Goal: Task Accomplishment & Management: Use online tool/utility

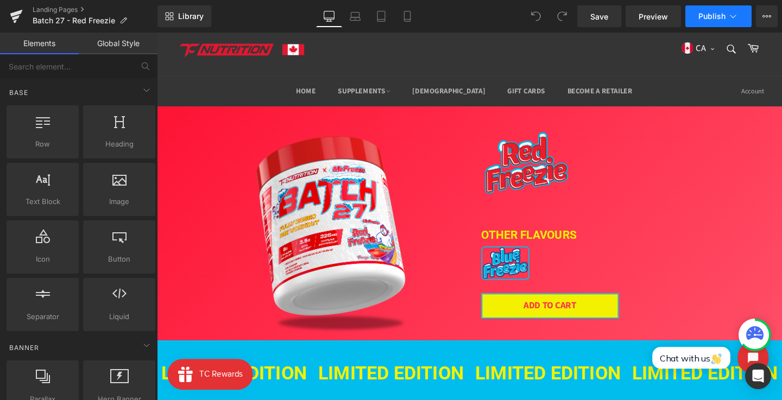
click at [728, 16] on icon at bounding box center [733, 16] width 11 height 11
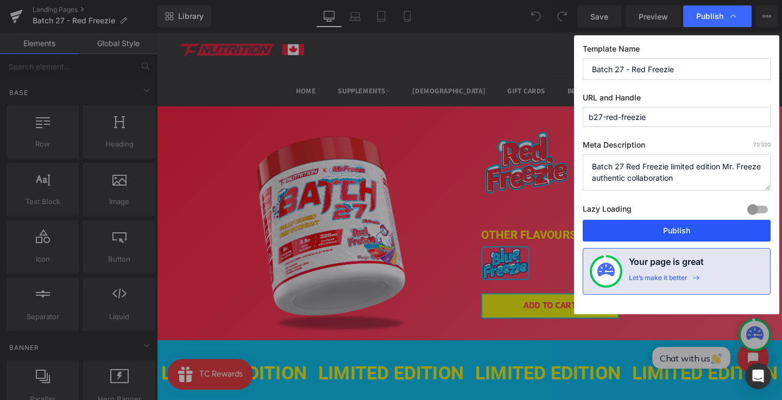
click at [660, 229] on button "Publish" at bounding box center [677, 231] width 188 height 22
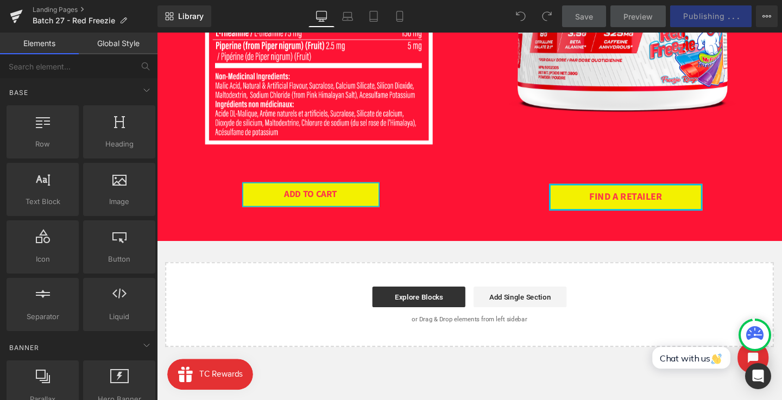
scroll to position [1161, 0]
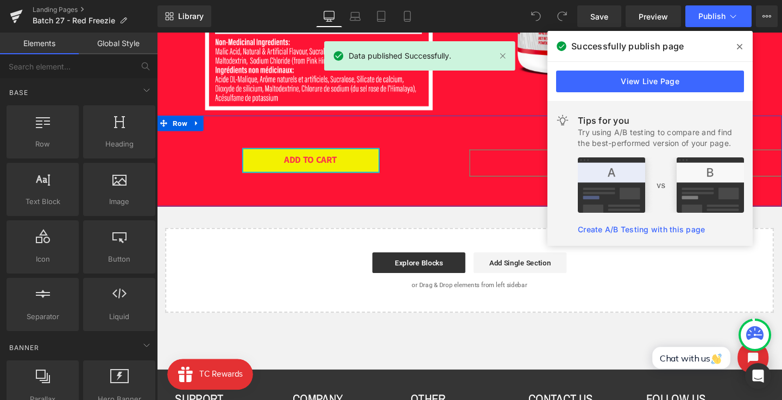
click at [501, 148] on div "FIND A RETAILER Button" at bounding box center [649, 162] width 328 height 44
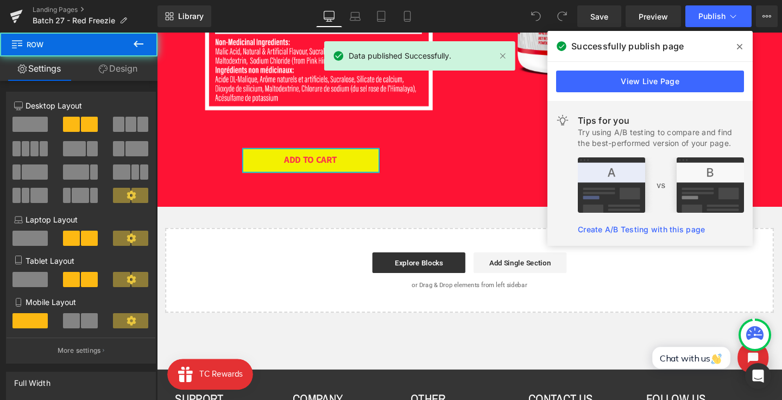
click at [742, 43] on icon at bounding box center [739, 46] width 5 height 9
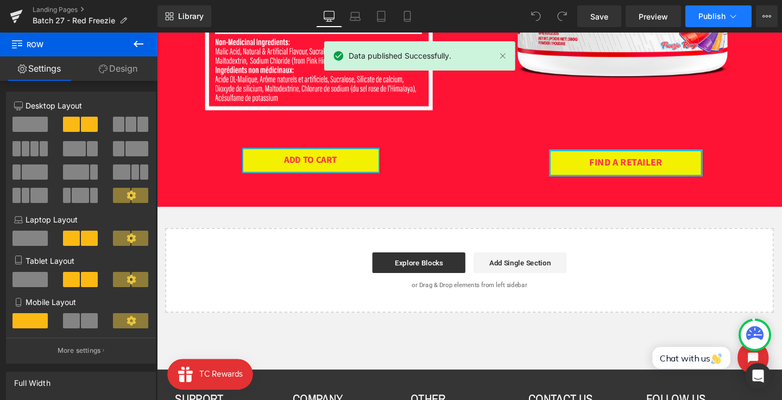
click at [720, 13] on span "Publish" at bounding box center [711, 16] width 27 height 9
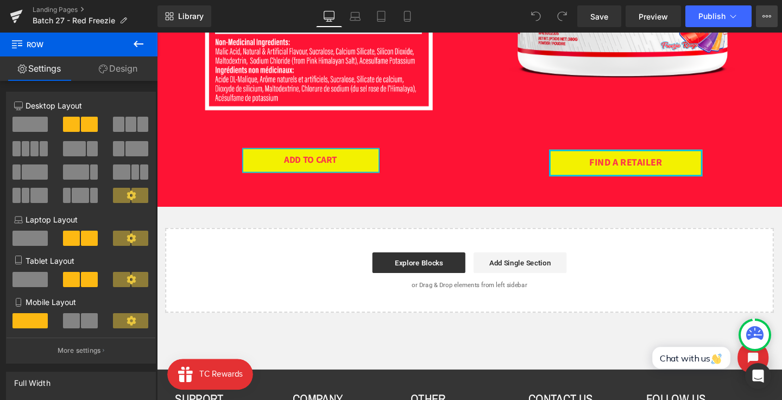
click at [759, 18] on button "View Live Page View with current Template Save Template to Library Schedule Pub…" at bounding box center [767, 16] width 22 height 22
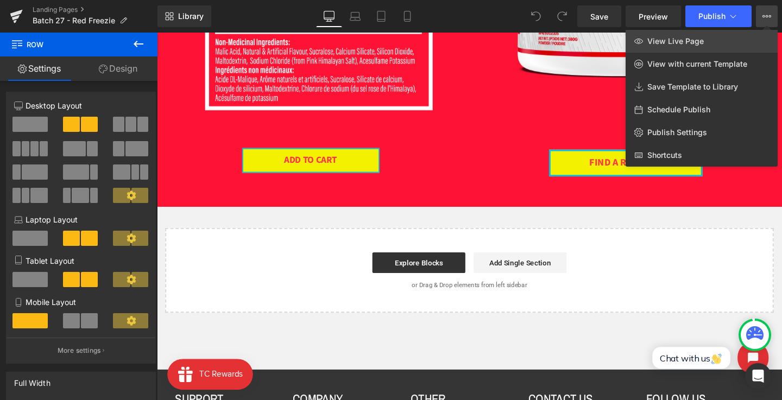
click at [690, 43] on span "View Live Page" at bounding box center [675, 41] width 56 height 10
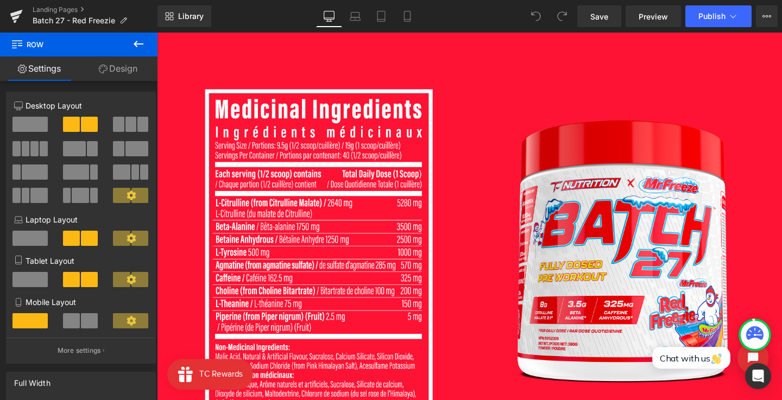
scroll to position [0, 0]
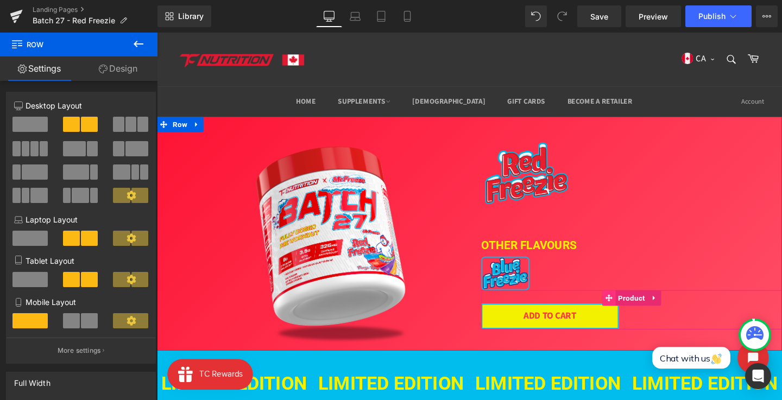
click at [637, 310] on span at bounding box center [632, 312] width 14 height 16
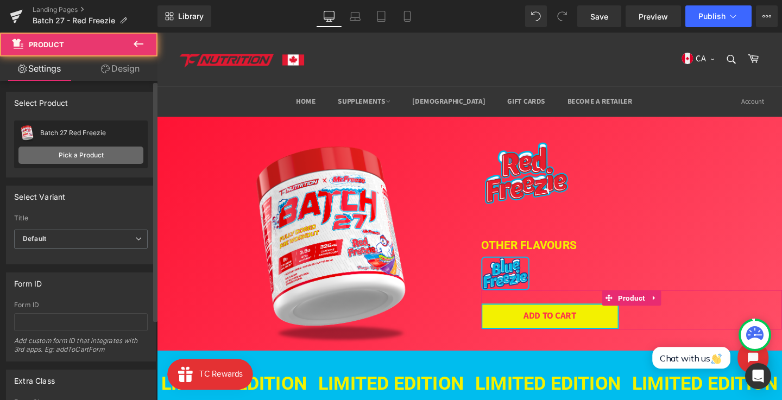
click at [78, 154] on link "Pick a Product" at bounding box center [80, 155] width 125 height 17
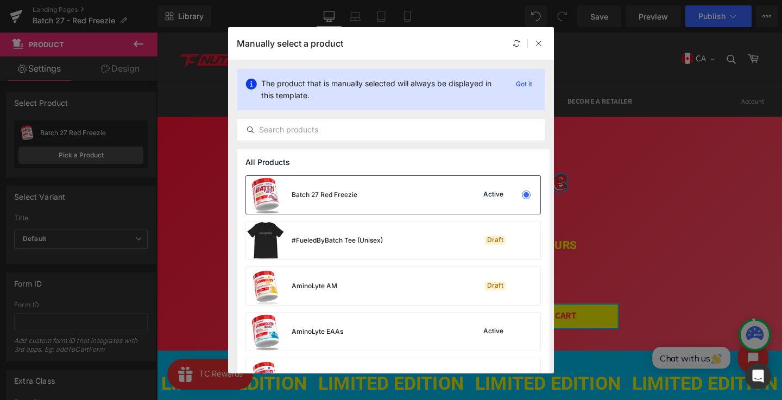
click at [365, 193] on div "Batch 27 Red Freezie Active" at bounding box center [393, 195] width 294 height 38
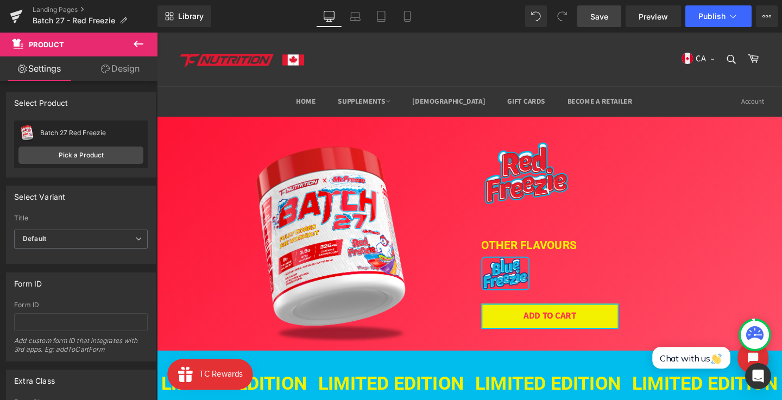
click at [591, 20] on span "Save" at bounding box center [599, 16] width 18 height 11
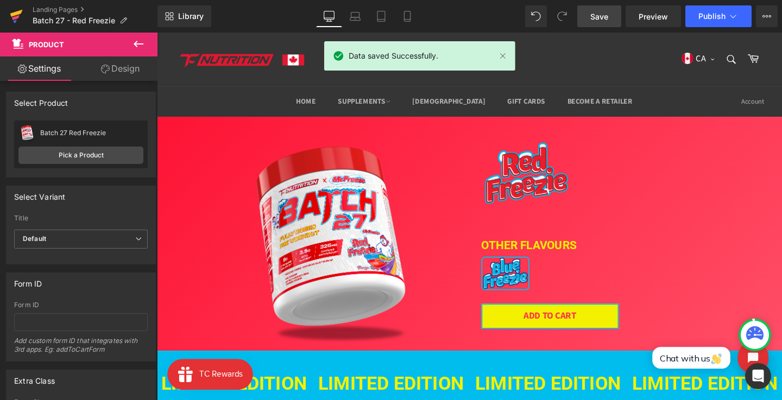
click at [18, 13] on icon at bounding box center [16, 13] width 12 height 7
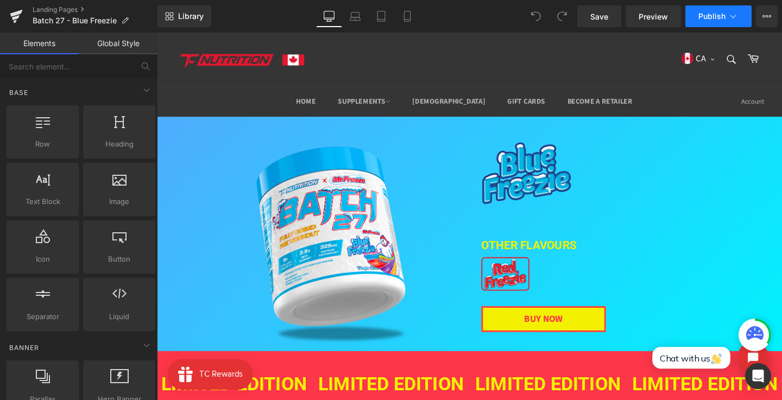
click at [723, 13] on span "Publish" at bounding box center [711, 16] width 27 height 9
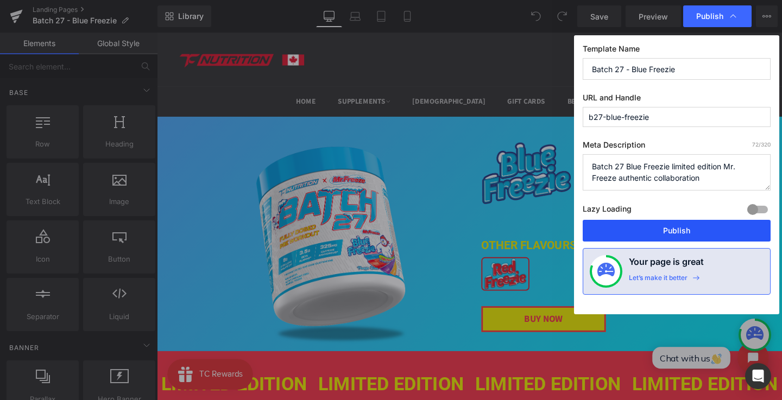
click at [685, 227] on button "Publish" at bounding box center [677, 231] width 188 height 22
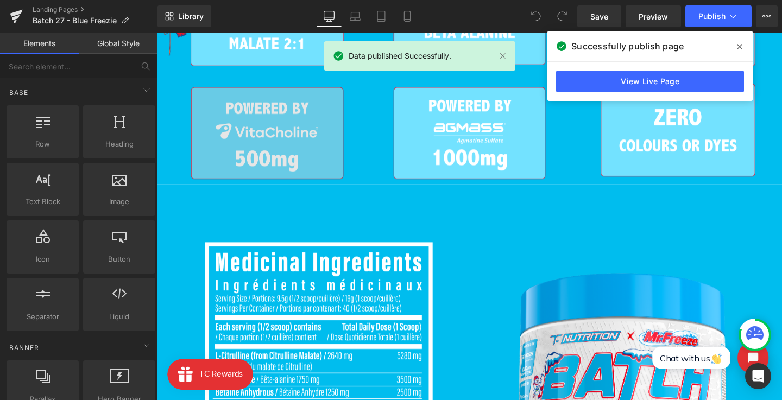
scroll to position [694, 0]
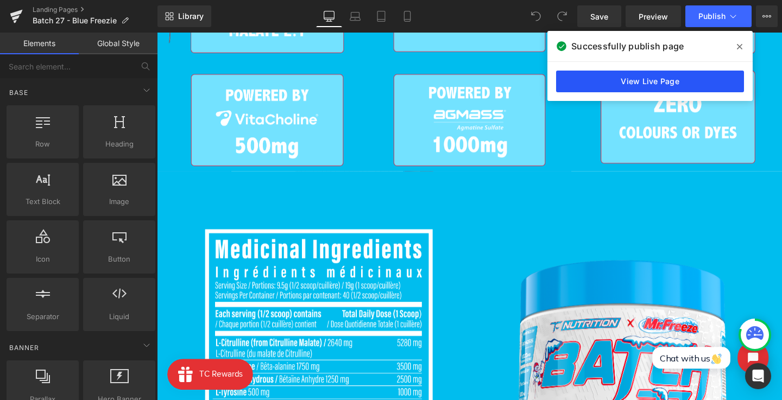
click at [688, 83] on link "View Live Page" at bounding box center [650, 82] width 188 height 22
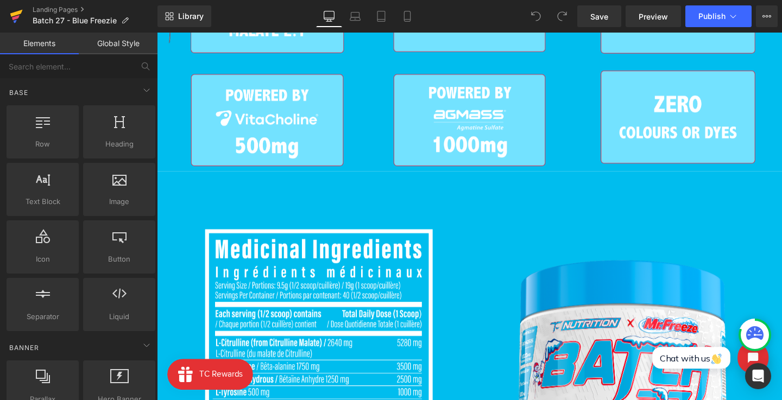
click at [20, 11] on icon at bounding box center [16, 13] width 12 height 7
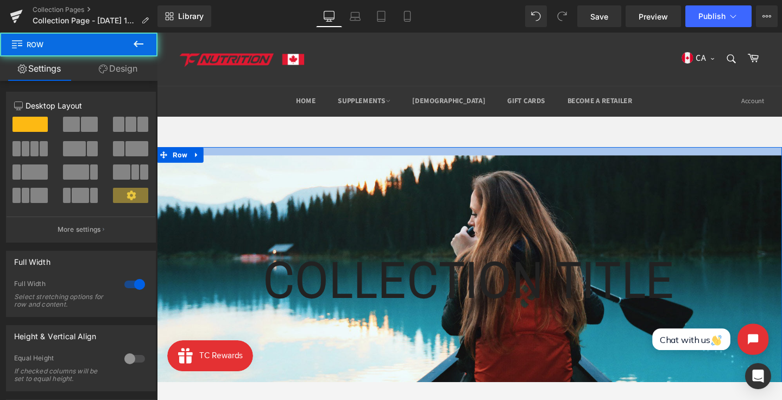
drag, startPoint x: 413, startPoint y: 154, endPoint x: 413, endPoint y: 138, distance: 15.2
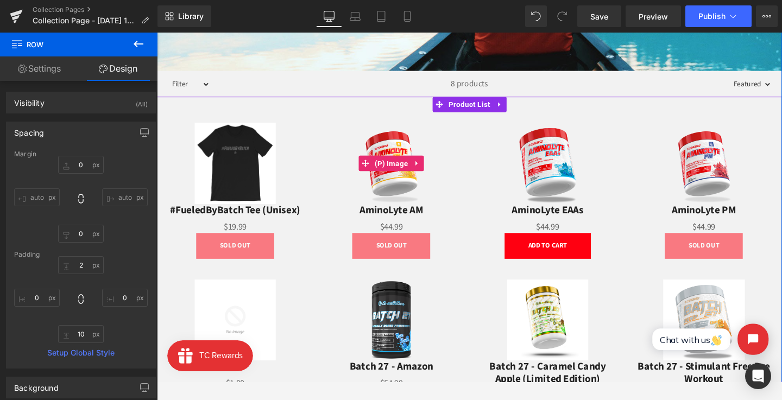
scroll to position [330, 0]
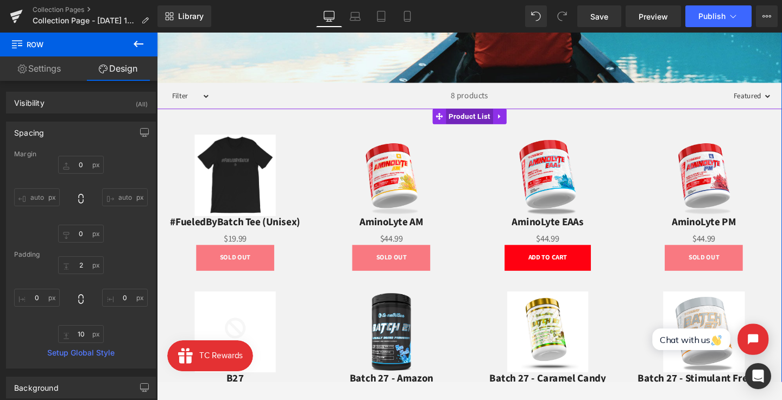
click at [489, 121] on span "Product List" at bounding box center [485, 120] width 49 height 16
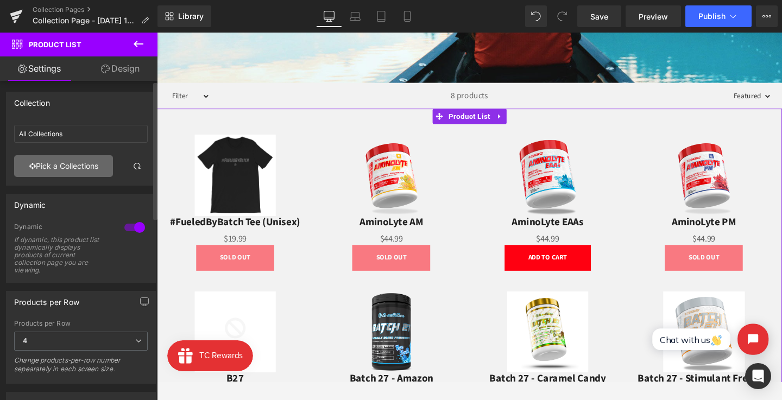
click at [86, 172] on link "Pick a Collections" at bounding box center [63, 166] width 99 height 22
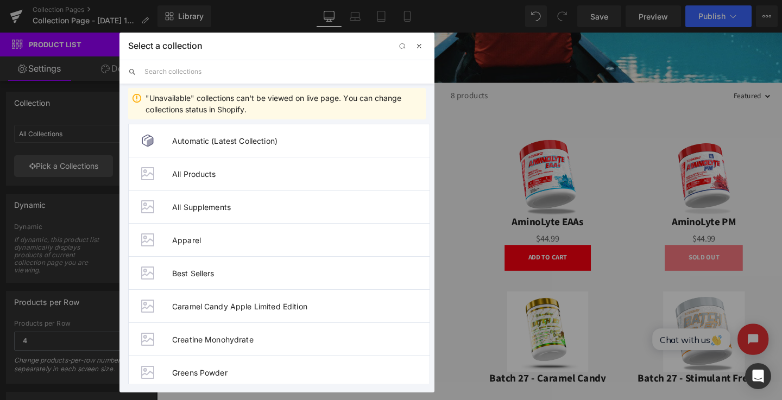
click at [420, 47] on span "button" at bounding box center [419, 46] width 9 height 9
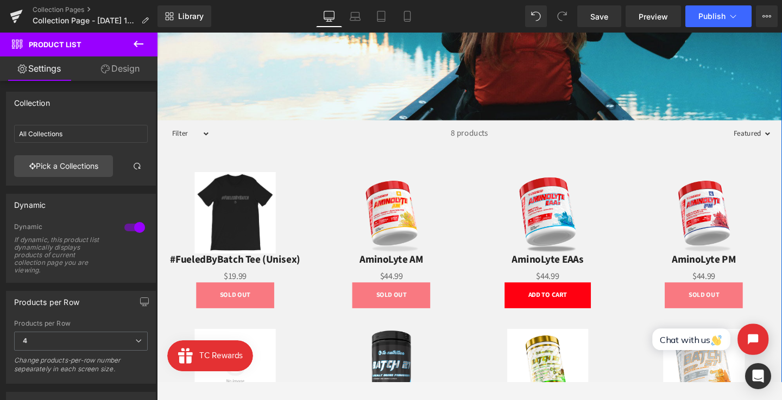
scroll to position [179, 0]
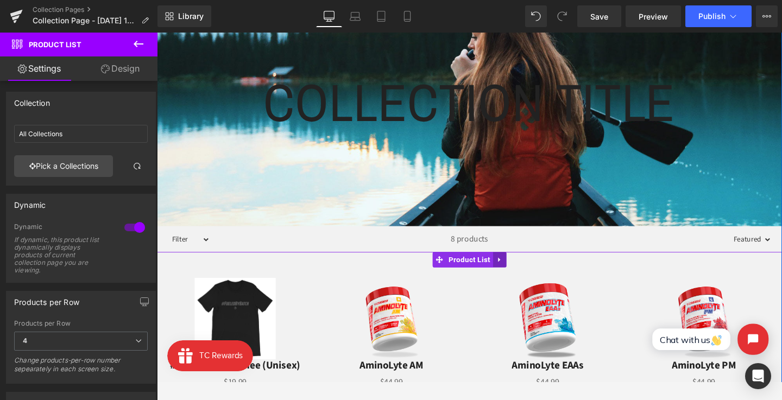
click at [513, 270] on icon at bounding box center [517, 272] width 8 height 8
click at [522, 271] on icon at bounding box center [524, 272] width 8 height 8
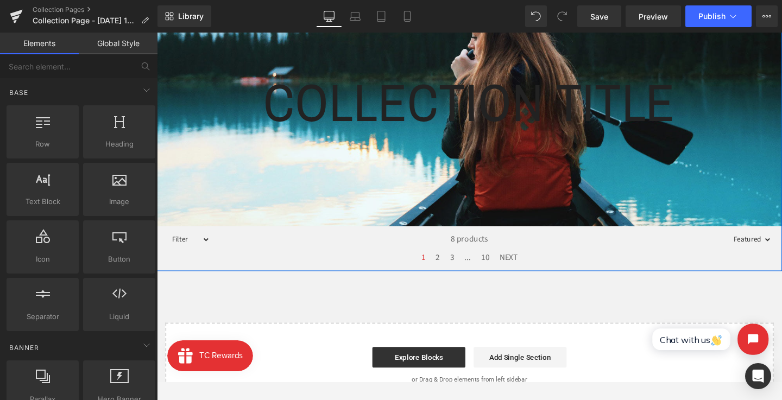
click at [227, 246] on div "8 products" at bounding box center [485, 249] width 545 height 27
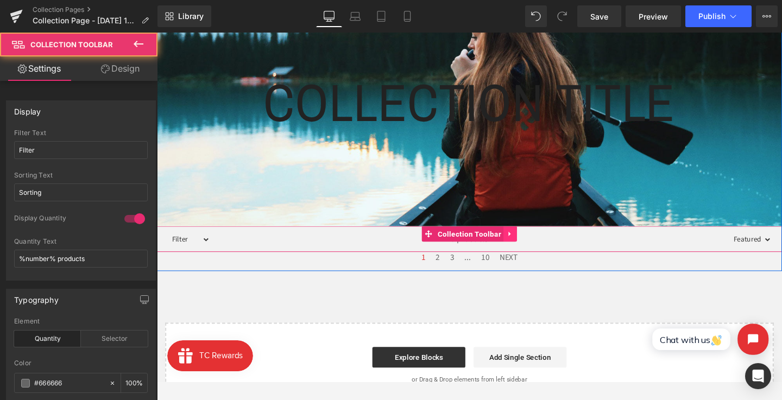
click at [527, 244] on icon at bounding box center [528, 244] width 2 height 5
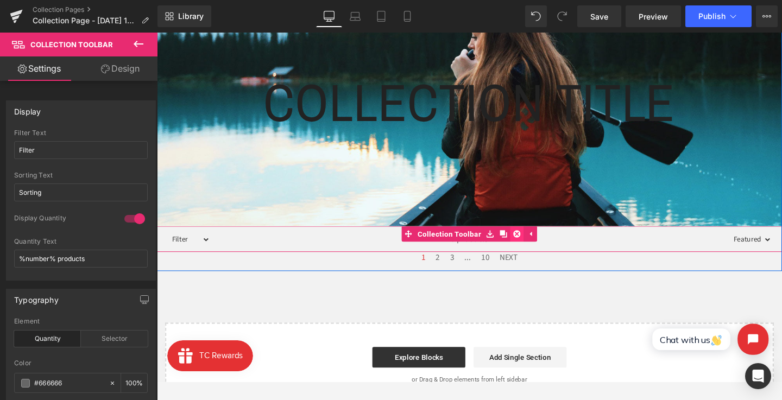
click at [534, 244] on icon at bounding box center [536, 245] width 8 height 8
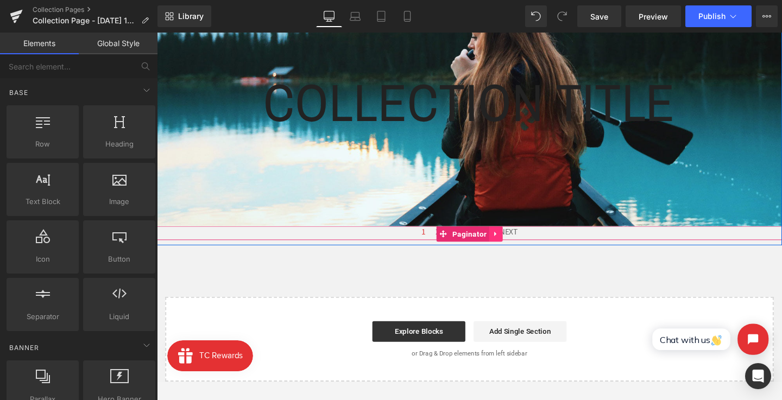
click at [516, 244] on link at bounding box center [513, 244] width 14 height 16
click at [517, 248] on icon at bounding box center [520, 245] width 8 height 8
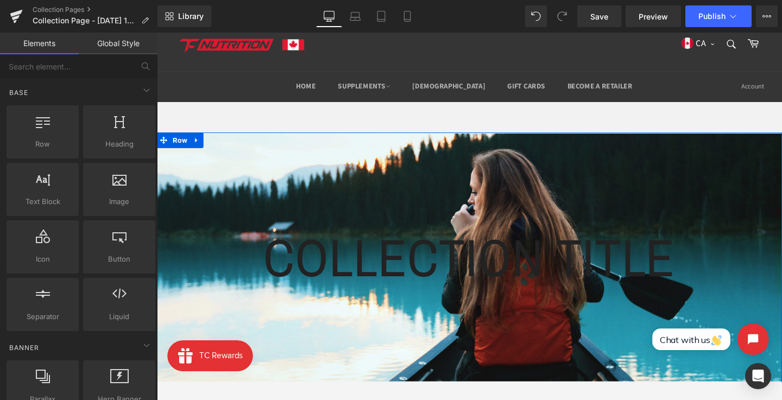
scroll to position [10, 0]
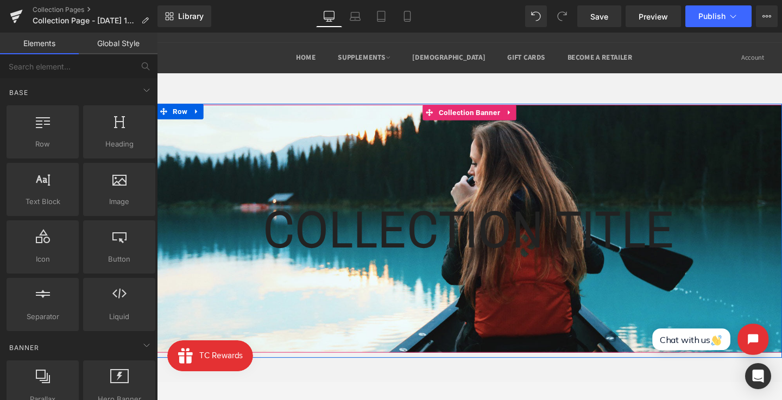
scroll to position [18, 0]
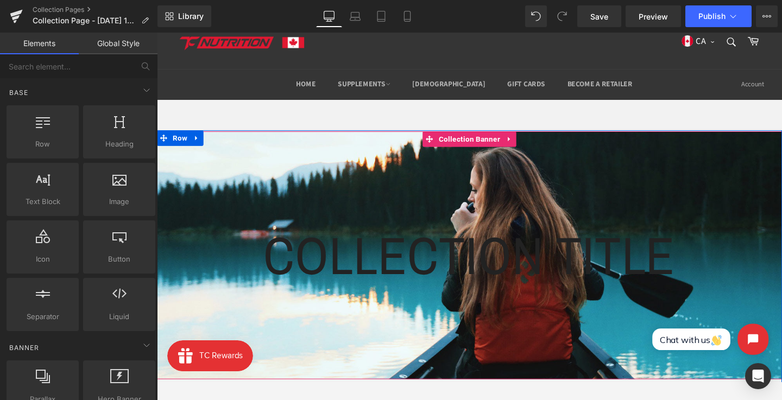
click at [505, 220] on div at bounding box center [485, 266] width 657 height 261
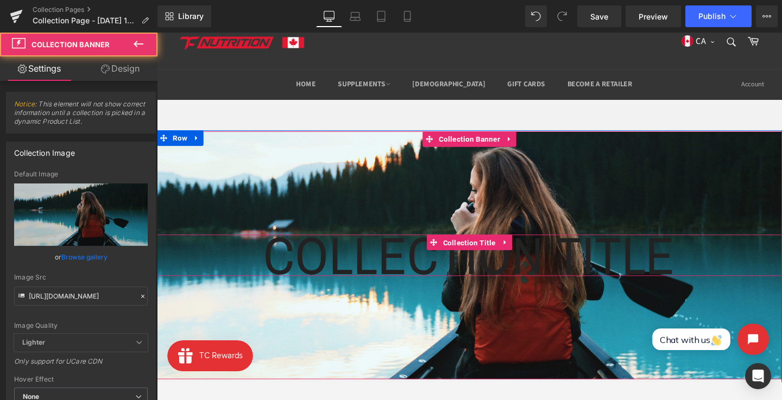
click at [505, 247] on span "Collection Title" at bounding box center [485, 253] width 61 height 16
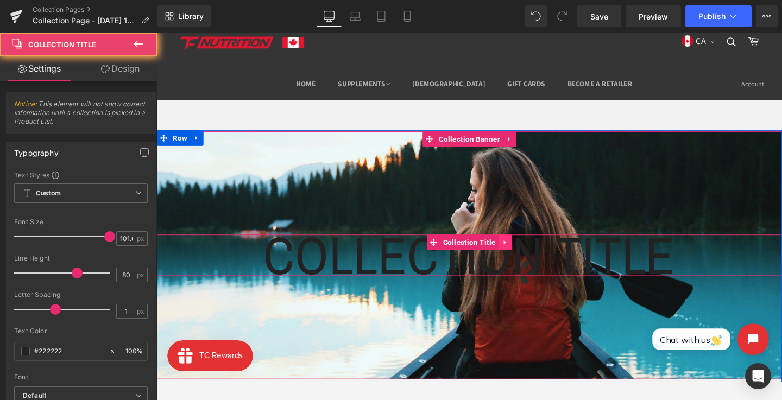
click at [522, 250] on icon at bounding box center [523, 253] width 8 height 8
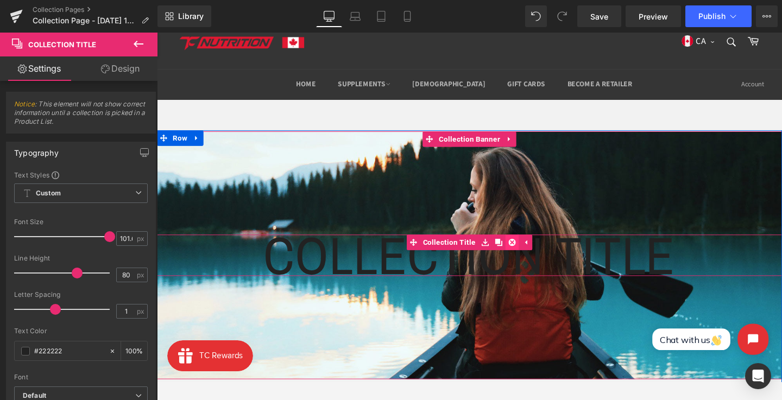
click at [526, 252] on icon at bounding box center [530, 253] width 8 height 8
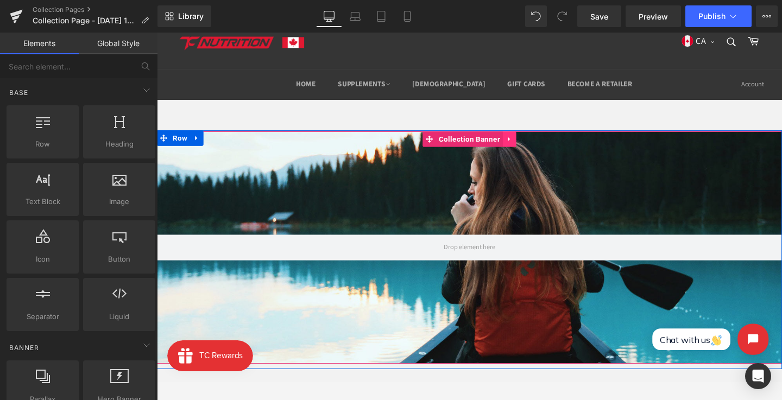
click at [524, 141] on icon at bounding box center [528, 145] width 8 height 8
click at [531, 147] on icon at bounding box center [535, 145] width 8 height 8
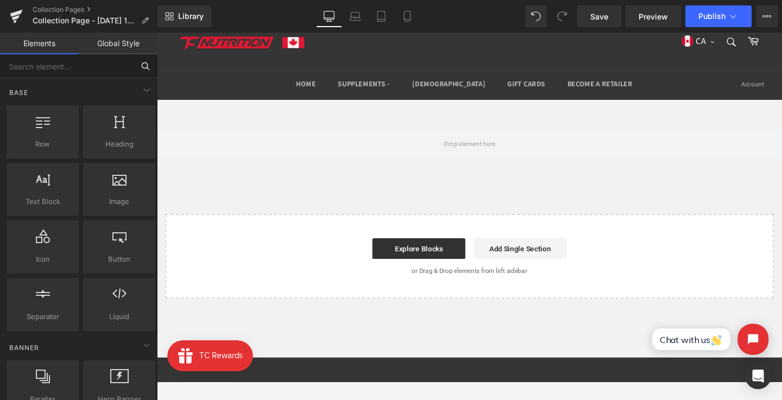
click at [75, 69] on input "text" at bounding box center [67, 66] width 134 height 24
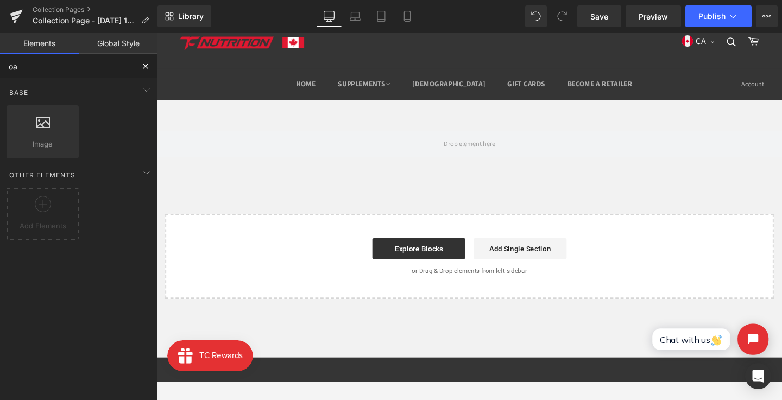
type input "o"
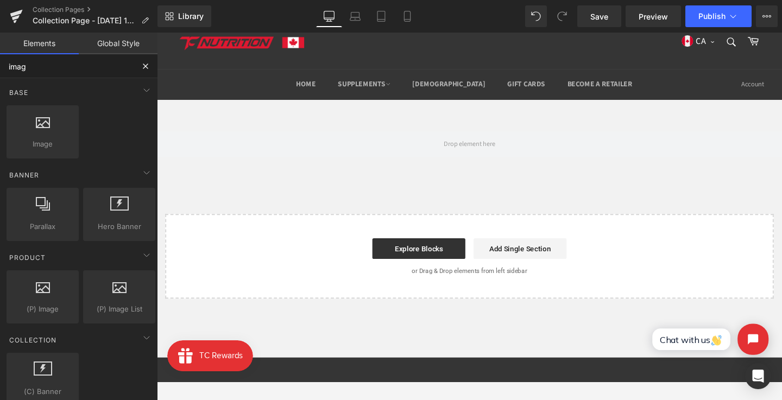
type input "image"
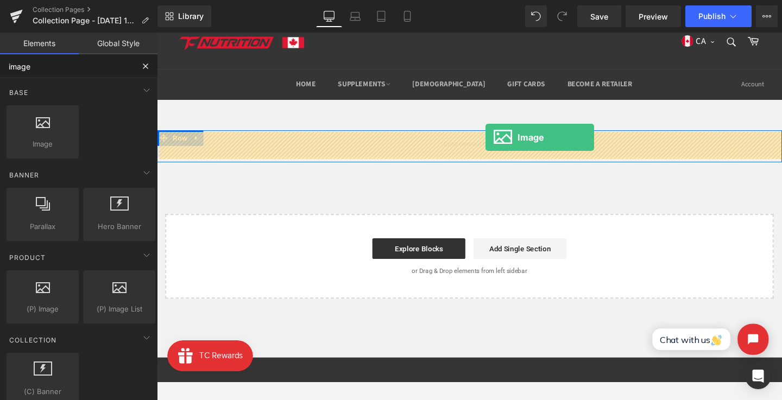
drag, startPoint x: 271, startPoint y: 184, endPoint x: 502, endPoint y: 143, distance: 234.9
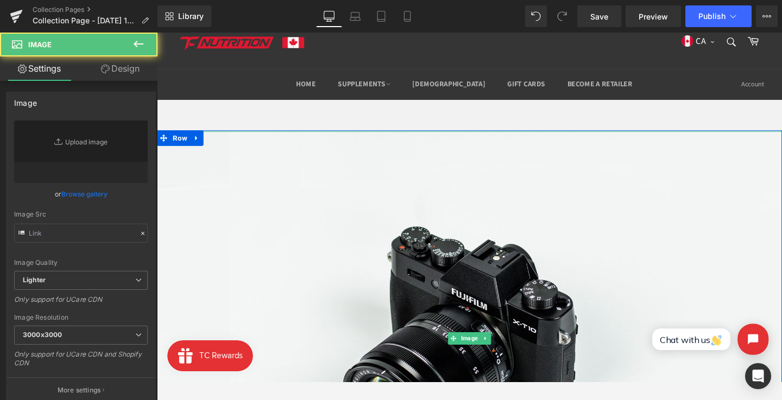
type input "//[DOMAIN_NAME][URL]"
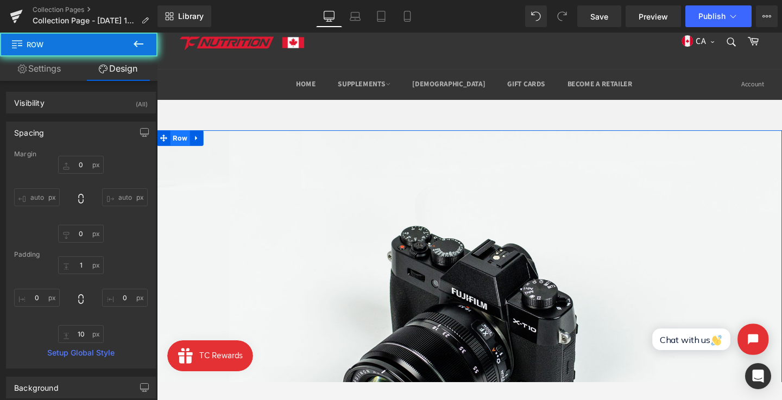
click at [172, 145] on span "Row" at bounding box center [181, 143] width 21 height 16
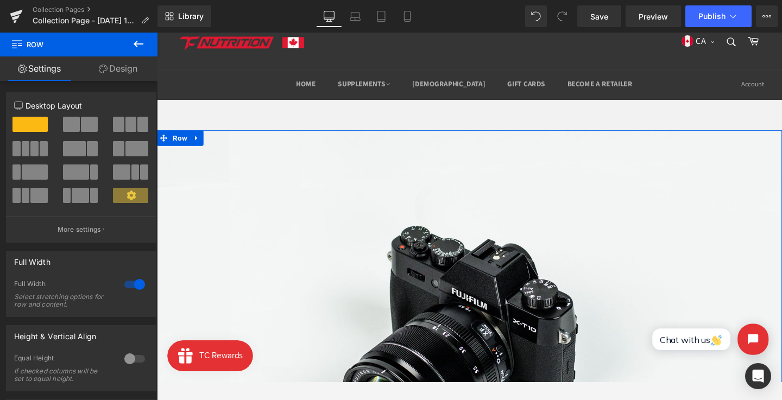
click at [123, 72] on link "Design" at bounding box center [118, 68] width 79 height 24
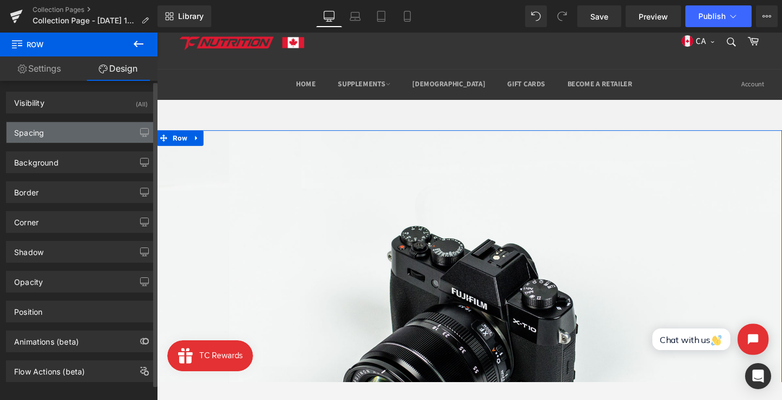
click at [92, 129] on div "Spacing" at bounding box center [81, 132] width 149 height 21
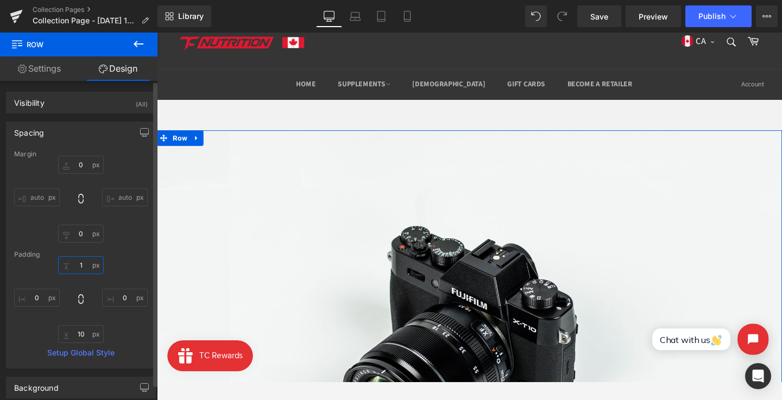
click at [74, 261] on input "1" at bounding box center [81, 265] width 46 height 18
click at [72, 160] on input "0" at bounding box center [81, 165] width 46 height 18
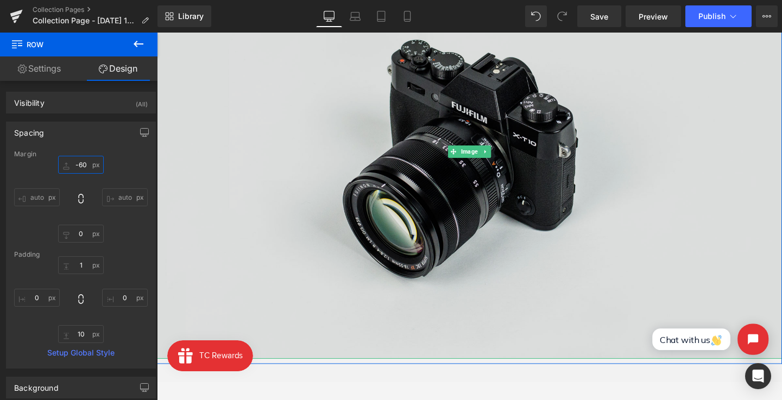
scroll to position [148, 0]
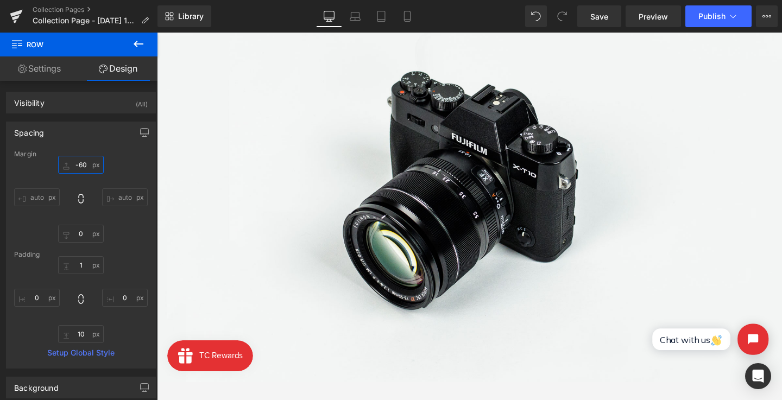
type input "-60"
click at [142, 46] on icon at bounding box center [138, 43] width 13 height 13
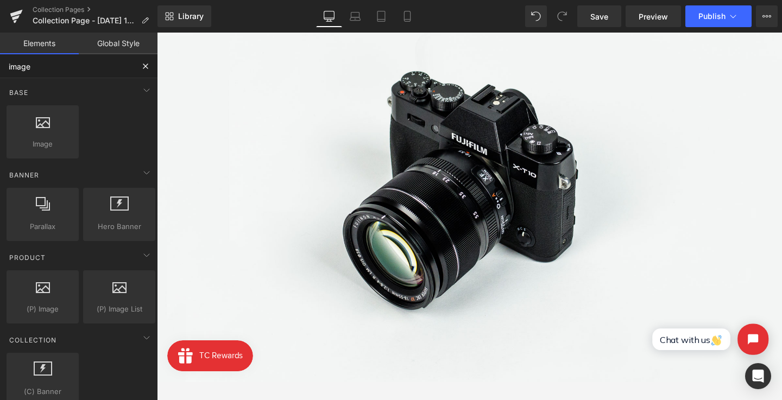
click at [83, 60] on input "image" at bounding box center [67, 66] width 134 height 24
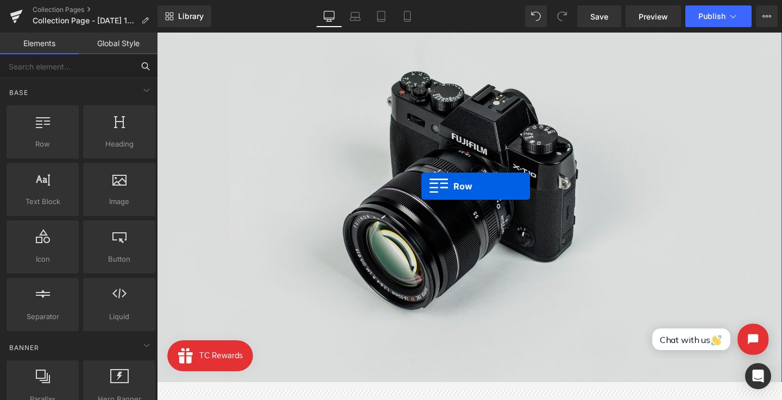
scroll to position [227, 0]
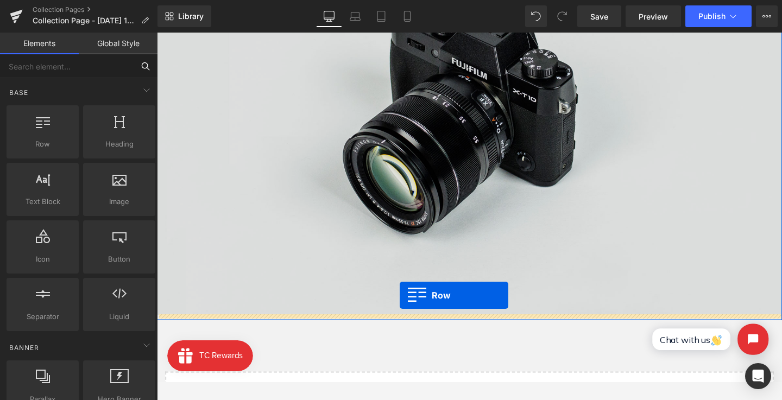
drag, startPoint x: 211, startPoint y: 156, endPoint x: 412, endPoint y: 309, distance: 252.6
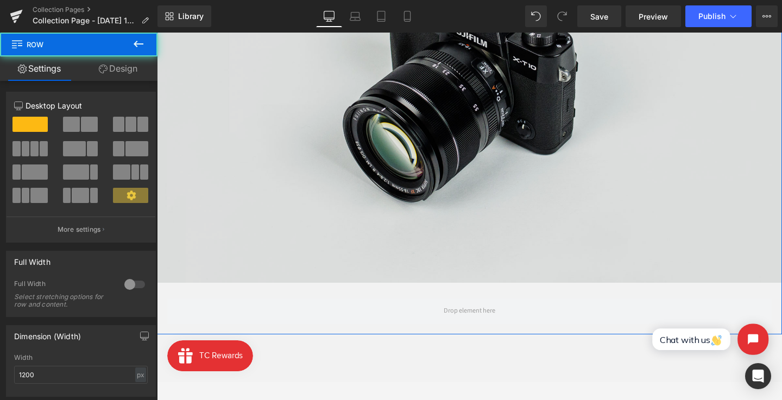
scroll to position [296, 0]
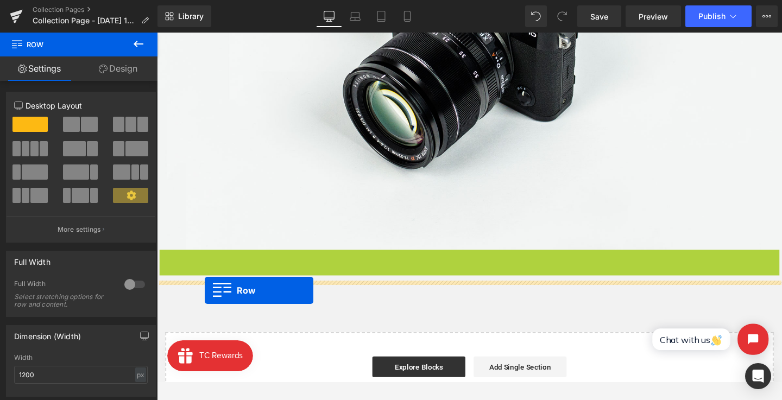
drag, startPoint x: 176, startPoint y: 268, endPoint x: 207, endPoint y: 304, distance: 46.6
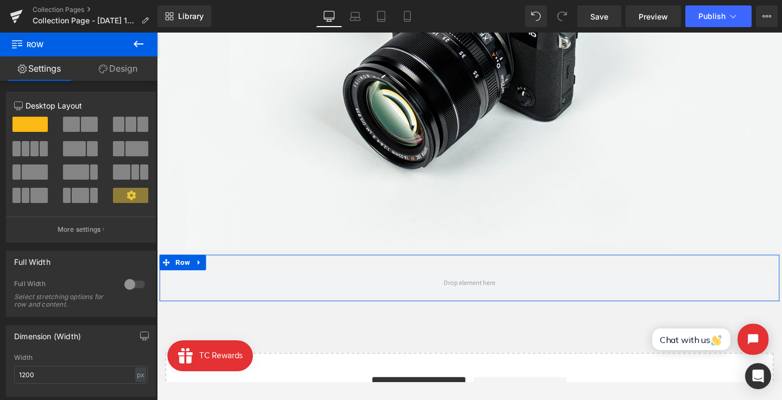
click at [76, 123] on span at bounding box center [71, 124] width 17 height 15
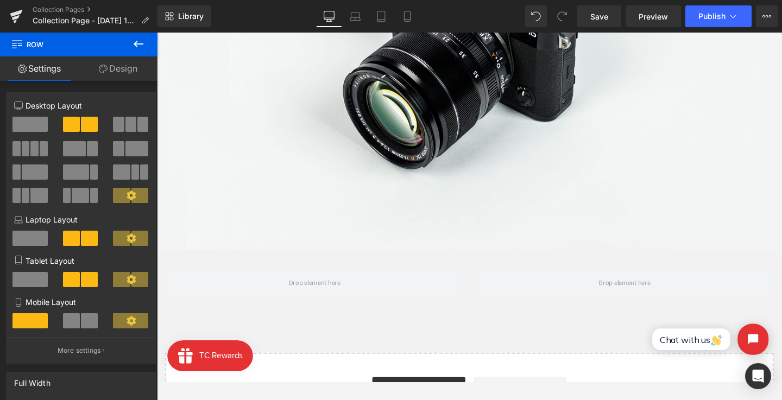
click at [135, 48] on icon at bounding box center [138, 43] width 13 height 13
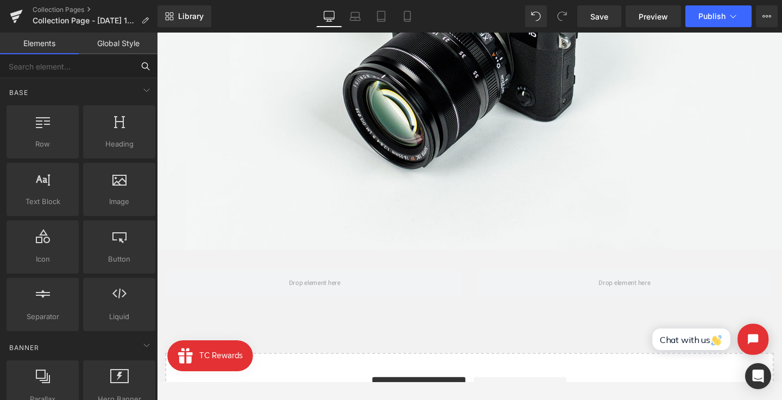
click at [74, 64] on input "text" at bounding box center [67, 66] width 134 height 24
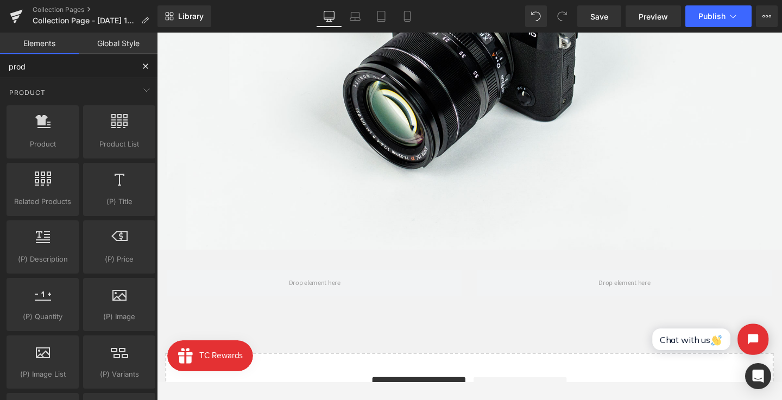
type input "produ"
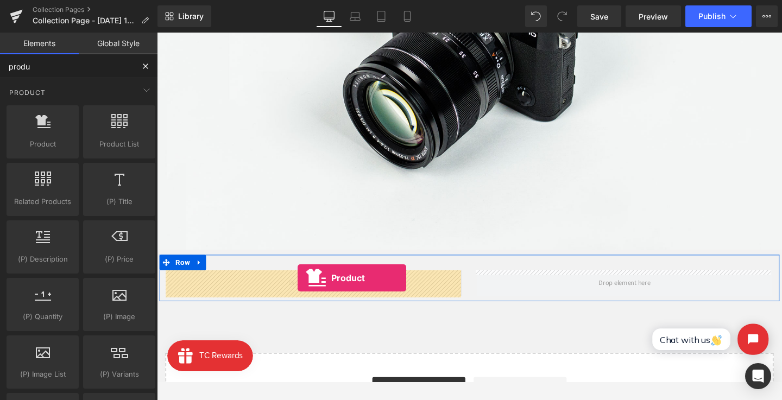
drag, startPoint x: 215, startPoint y: 145, endPoint x: 305, endPoint y: 290, distance: 170.9
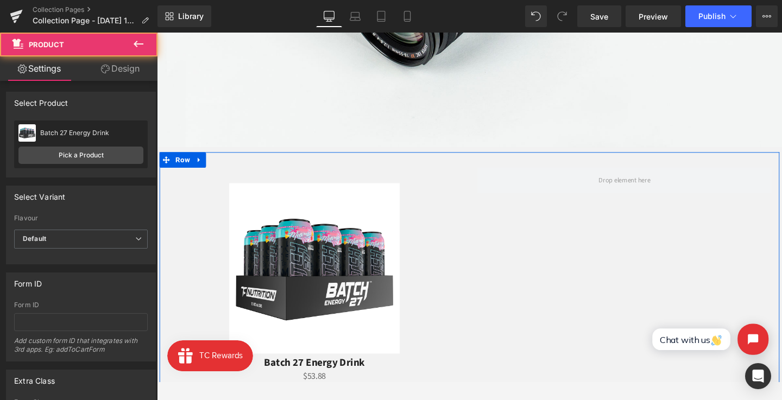
scroll to position [406, 0]
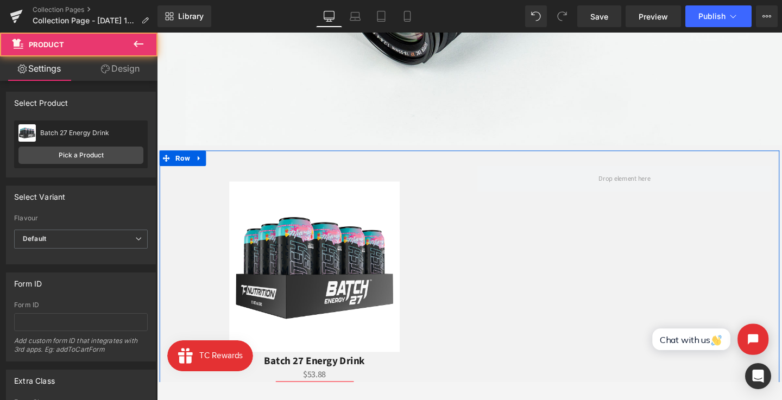
click at [305, 268] on img at bounding box center [322, 278] width 179 height 179
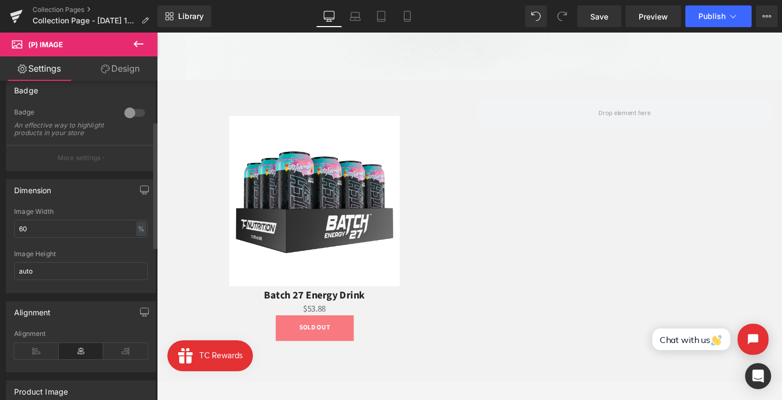
scroll to position [76, 0]
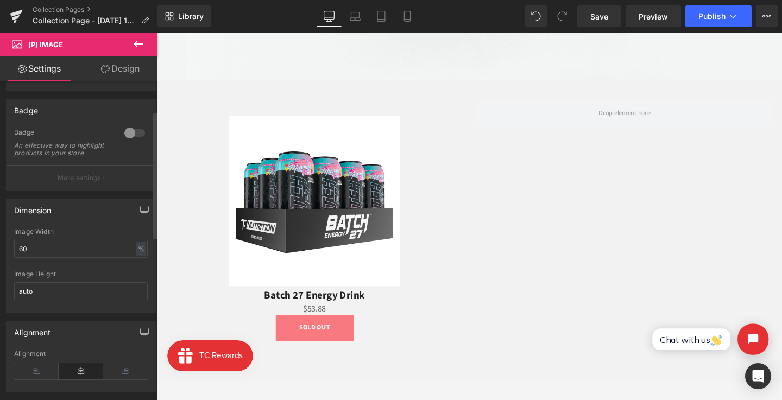
click at [130, 134] on div at bounding box center [135, 132] width 26 height 17
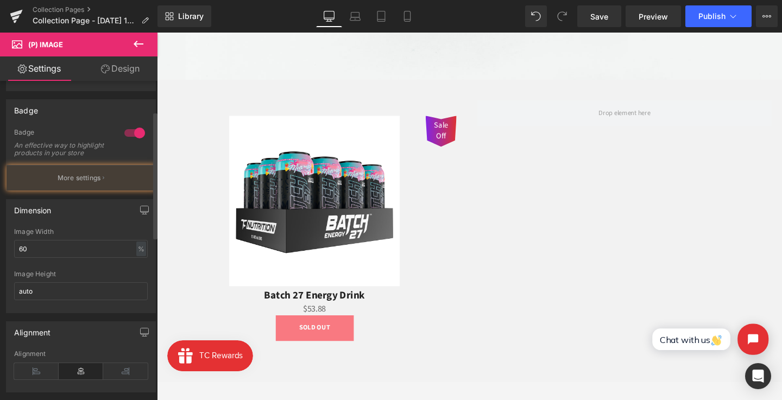
click at [130, 134] on div at bounding box center [135, 132] width 26 height 17
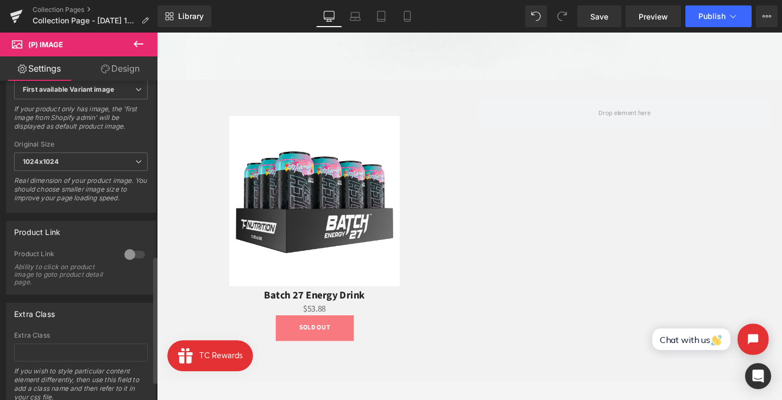
scroll to position [484, 0]
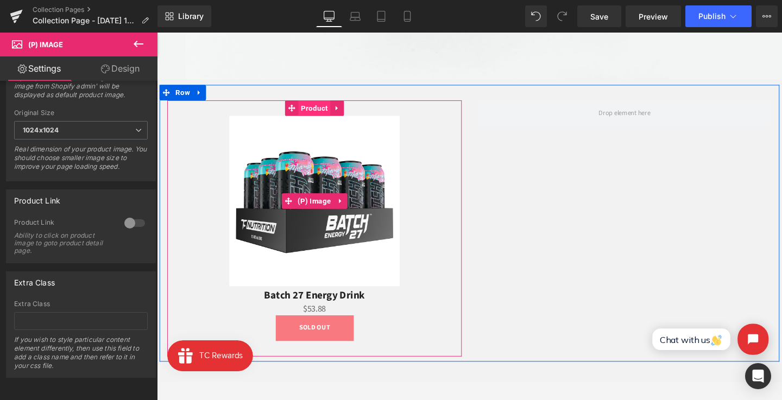
click at [321, 118] on span "Product" at bounding box center [323, 112] width 34 height 16
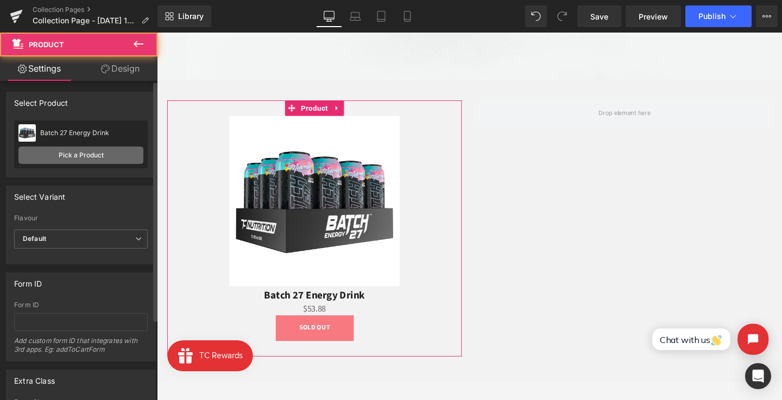
click at [86, 157] on link "Pick a Product" at bounding box center [80, 155] width 125 height 17
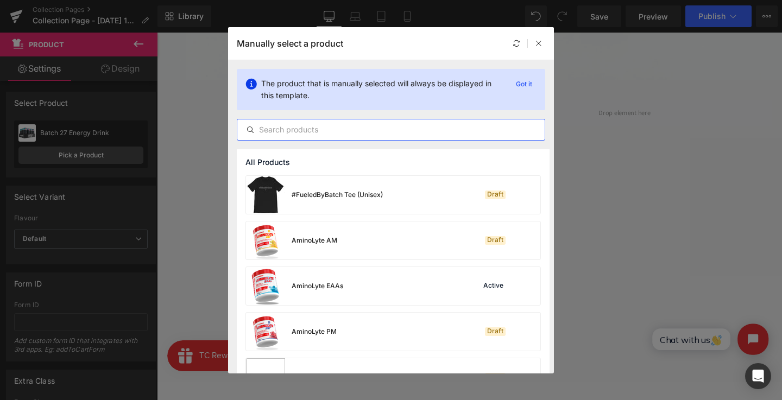
click at [320, 130] on input "text" at bounding box center [390, 129] width 307 height 13
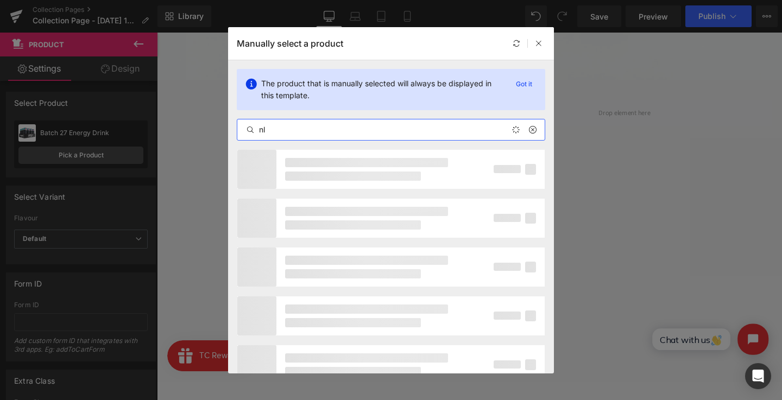
type input "n"
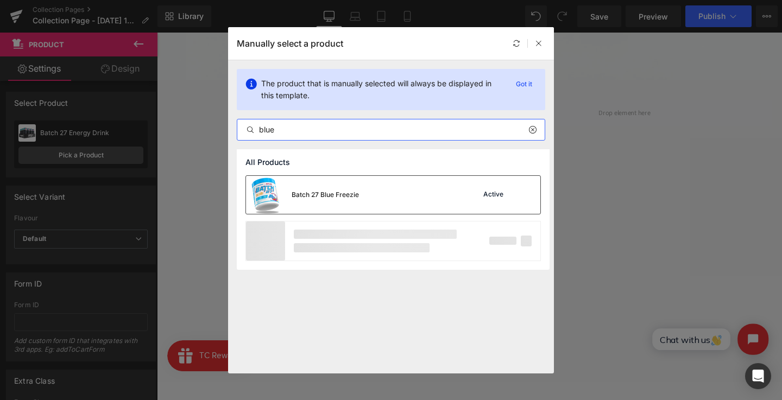
type input "blue"
click at [336, 198] on div "Batch 27 Blue Freezie" at bounding box center [325, 195] width 67 height 10
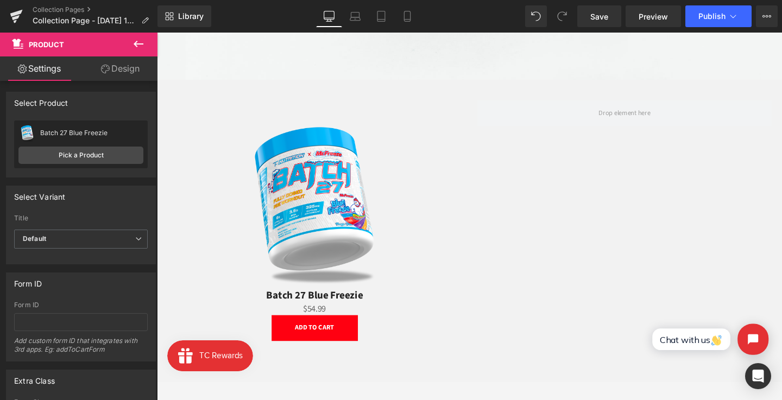
scroll to position [463, 0]
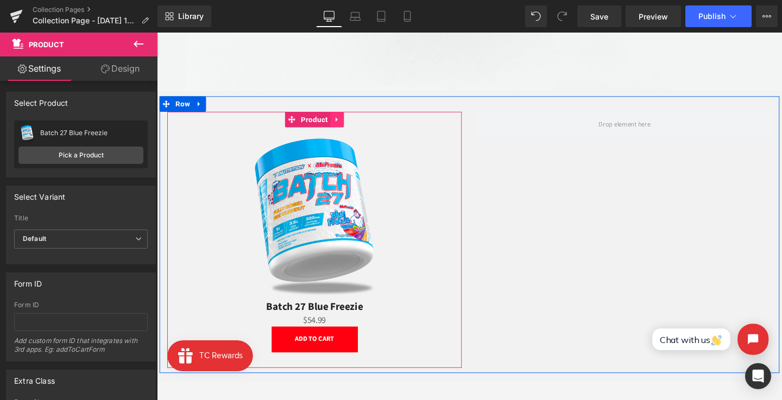
click at [345, 122] on icon at bounding box center [346, 123] width 2 height 5
click at [340, 122] on icon at bounding box center [340, 124] width 8 height 8
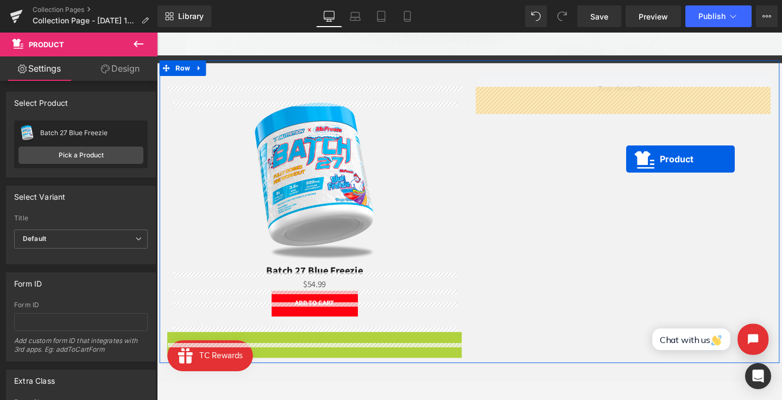
scroll to position [477, 0]
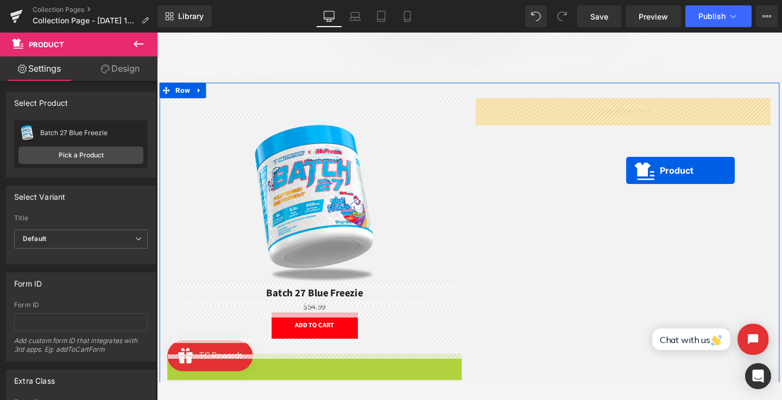
drag, startPoint x: 321, startPoint y: 125, endPoint x: 650, endPoint y: 136, distance: 329.2
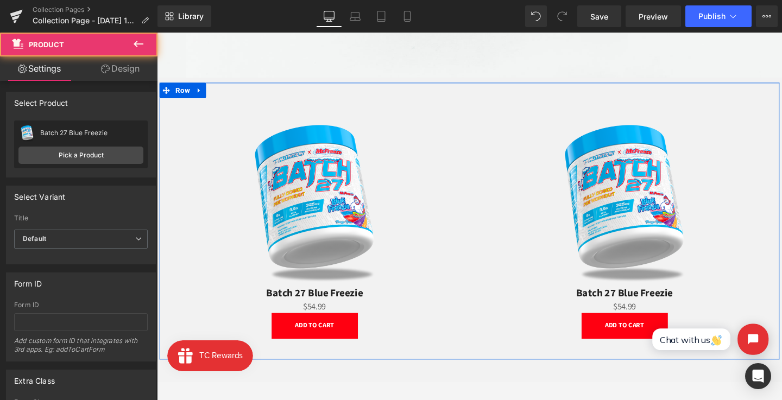
click at [648, 105] on div "Sale Off (P) Image Batch 27 Blue Freezie (P) Title $0 $54.99 (P) Price Add To C…" at bounding box center [648, 236] width 309 height 269
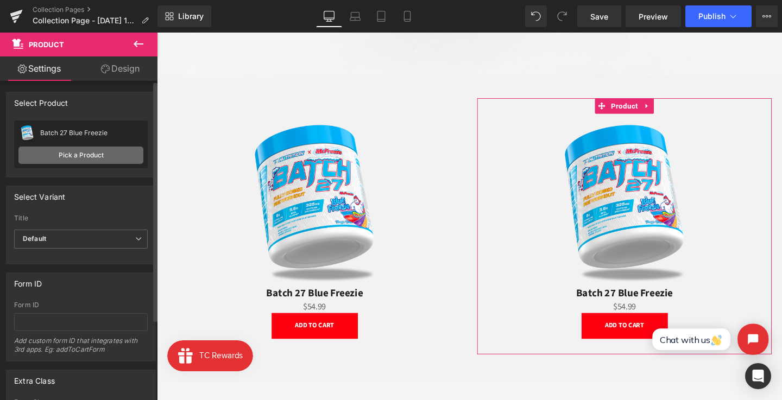
click at [102, 154] on link "Pick a Product" at bounding box center [80, 155] width 125 height 17
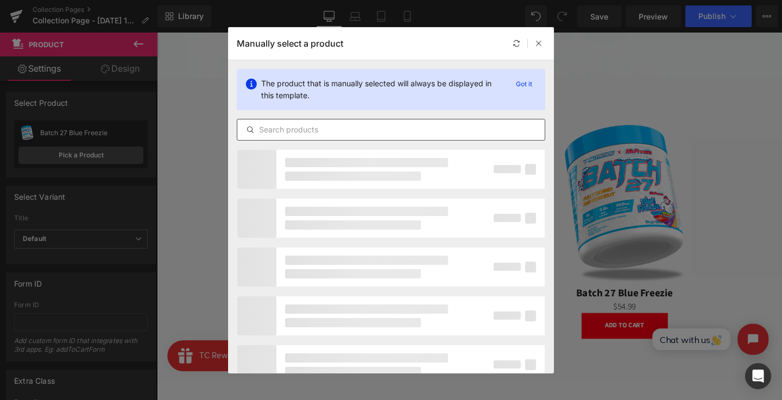
click at [306, 128] on input "text" at bounding box center [390, 129] width 307 height 13
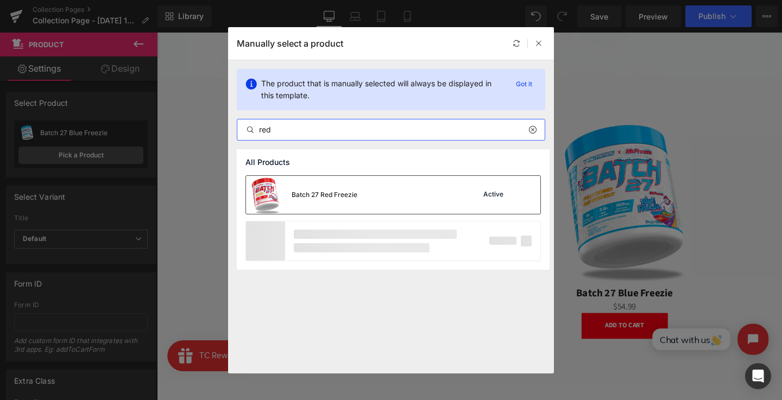
type input "red"
click at [308, 187] on div "Batch 27 Red Freezie" at bounding box center [301, 195] width 111 height 38
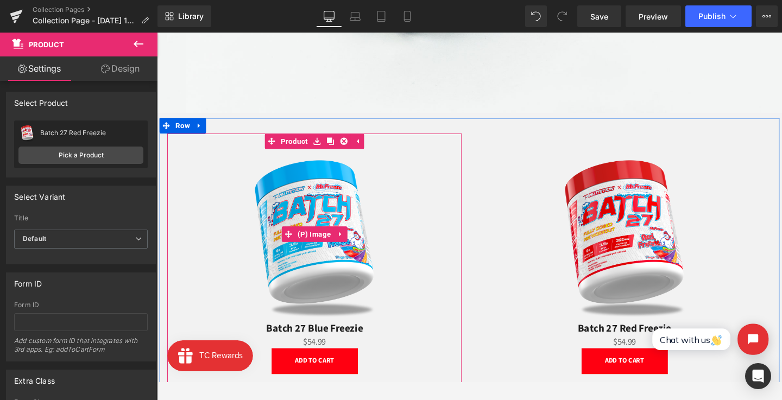
scroll to position [435, 0]
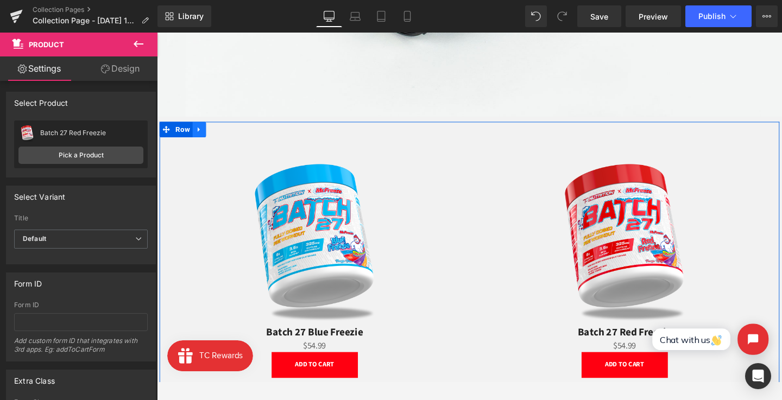
click at [195, 133] on link at bounding box center [201, 135] width 14 height 16
click at [230, 135] on icon at bounding box center [230, 135] width 8 height 8
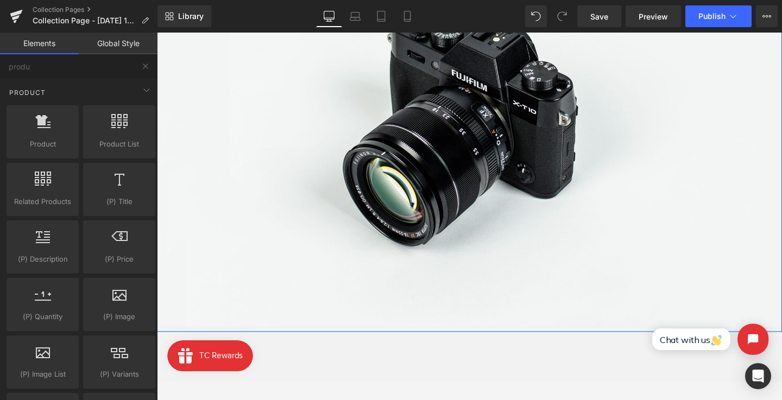
scroll to position [50, 0]
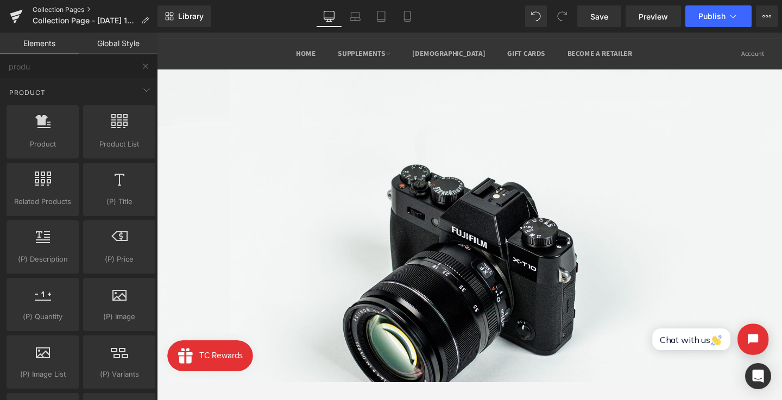
click at [70, 8] on link "Collection Pages" at bounding box center [95, 9] width 125 height 9
